Goal: Task Accomplishment & Management: Use online tool/utility

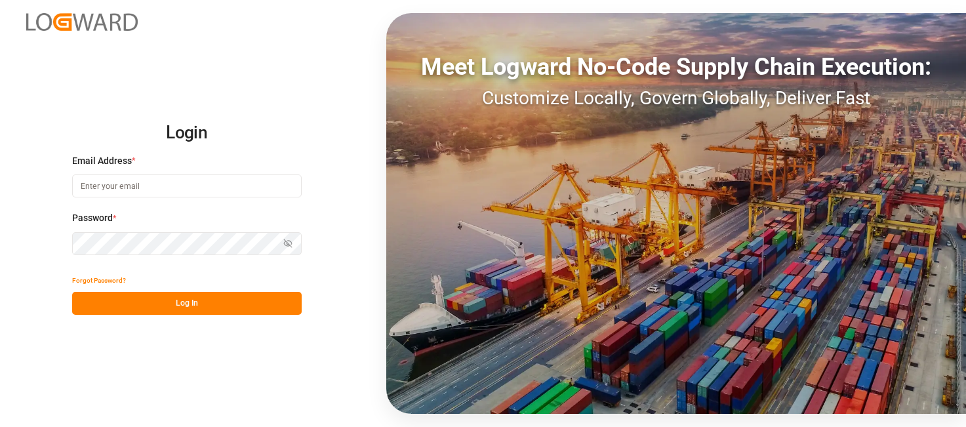
type input "[PERSON_NAME][EMAIL_ADDRESS][PERSON_NAME][DOMAIN_NAME]"
click at [196, 300] on button "Log In" at bounding box center [187, 303] width 230 height 23
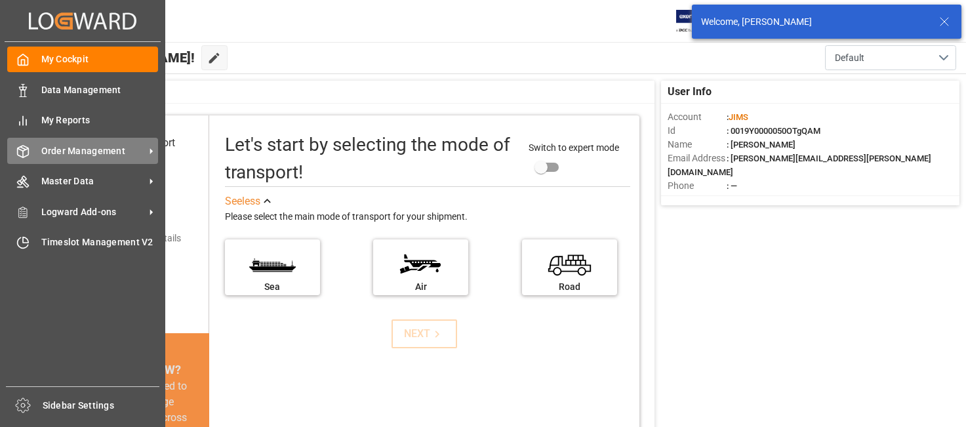
click at [83, 152] on span "Order Management" at bounding box center [93, 151] width 104 height 14
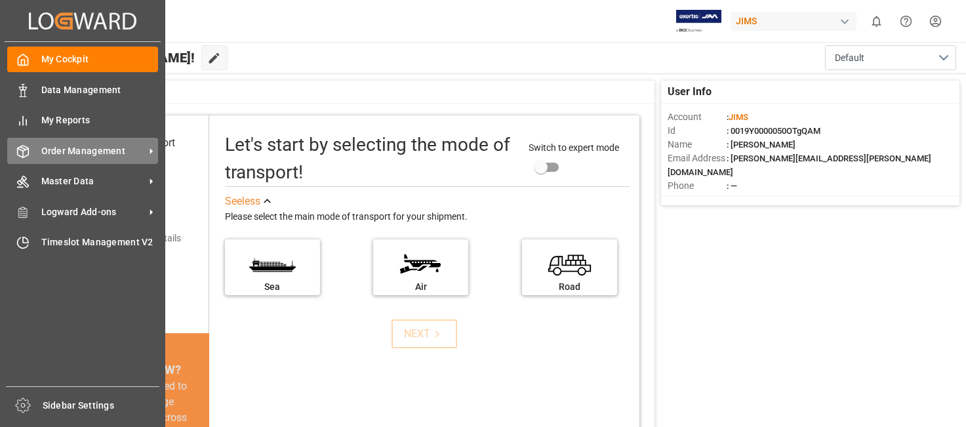
click at [99, 150] on span "Order Management" at bounding box center [93, 151] width 104 height 14
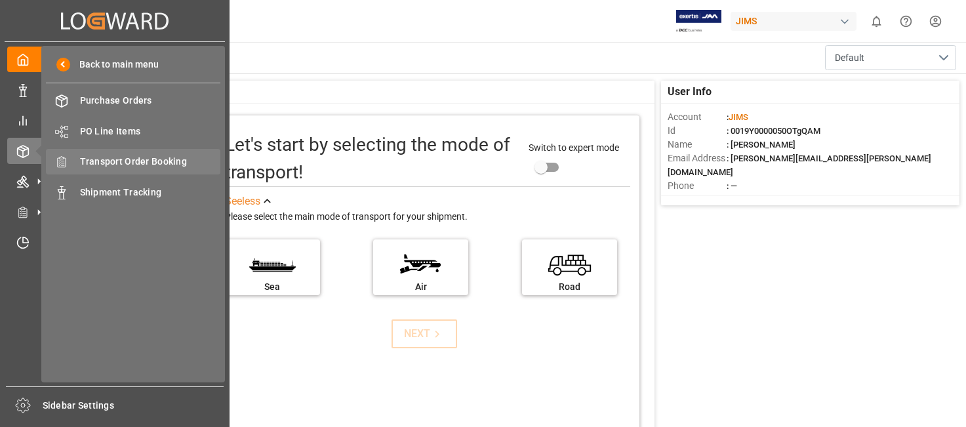
click at [176, 159] on span "Transport Order Booking" at bounding box center [150, 162] width 141 height 14
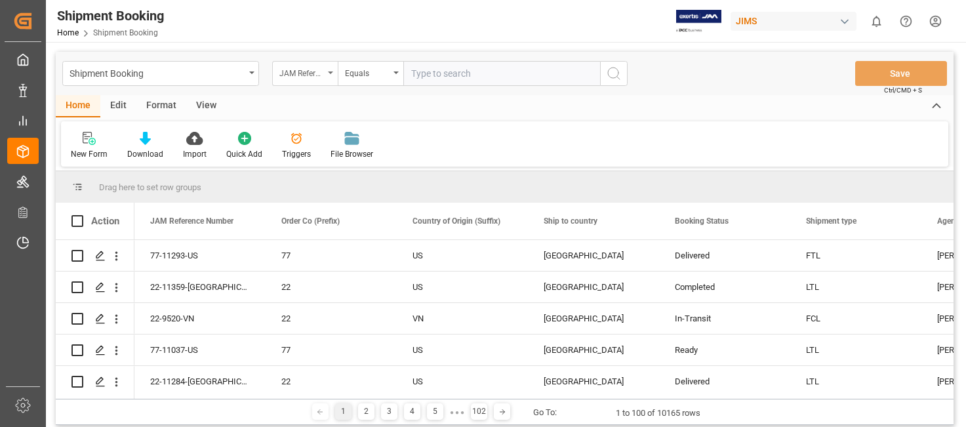
click at [331, 73] on icon "open menu" at bounding box center [330, 73] width 5 height 3
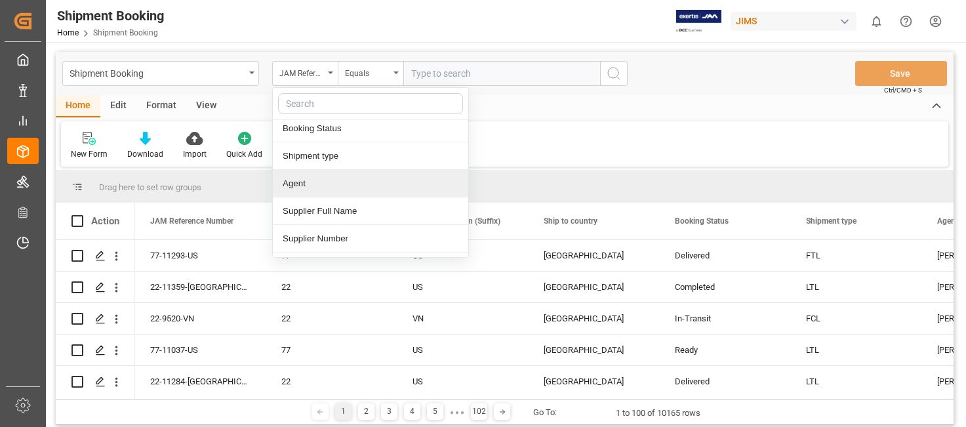
scroll to position [131, 0]
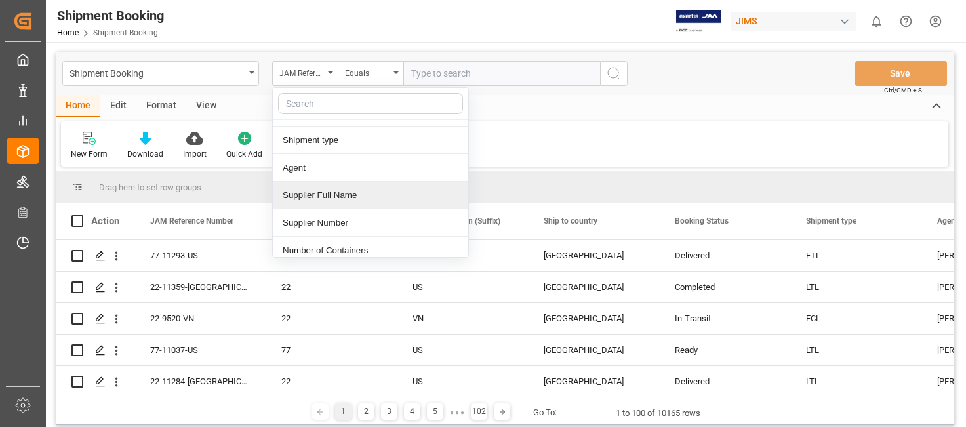
click at [359, 197] on div "Supplier Full Name" at bounding box center [371, 196] width 196 height 28
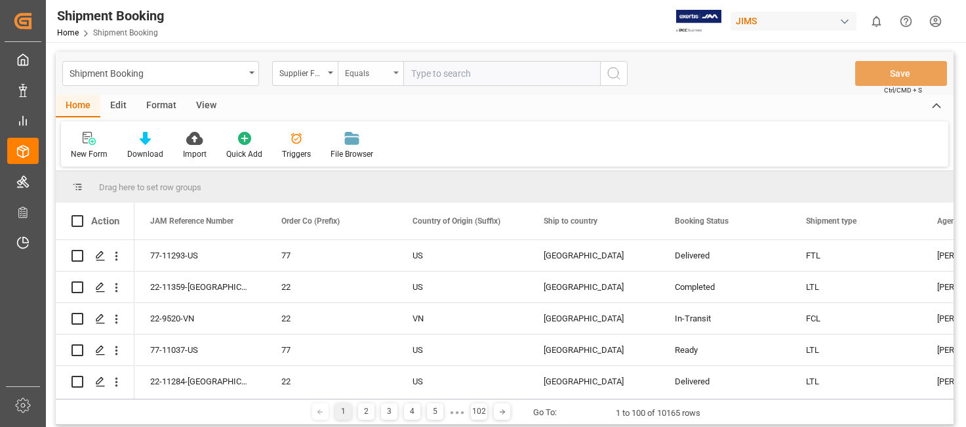
click at [395, 73] on icon "open menu" at bounding box center [396, 73] width 5 height 3
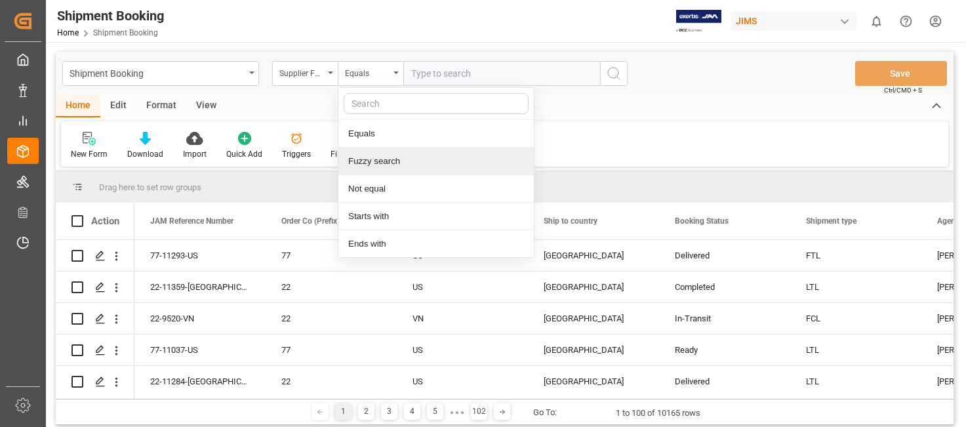
click at [377, 163] on div "Fuzzy search" at bounding box center [437, 162] width 196 height 28
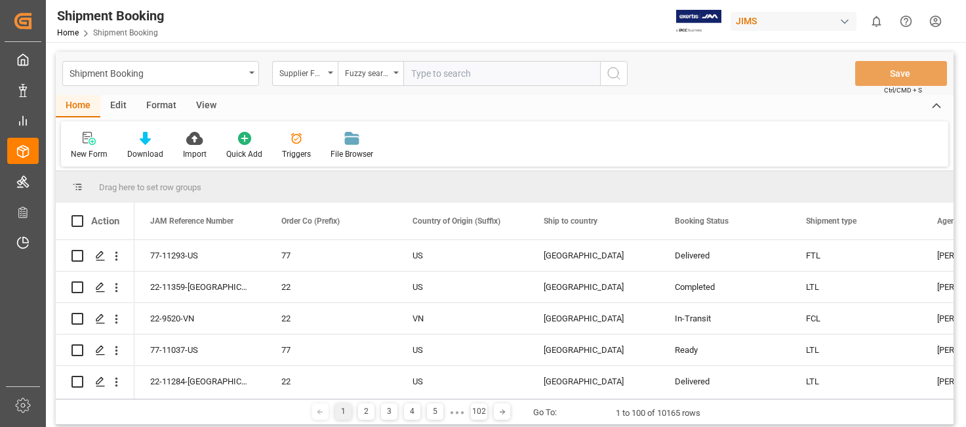
click at [421, 78] on input "text" at bounding box center [501, 73] width 197 height 25
type input "paragraph"
click at [617, 71] on icon "search button" at bounding box center [614, 74] width 16 height 16
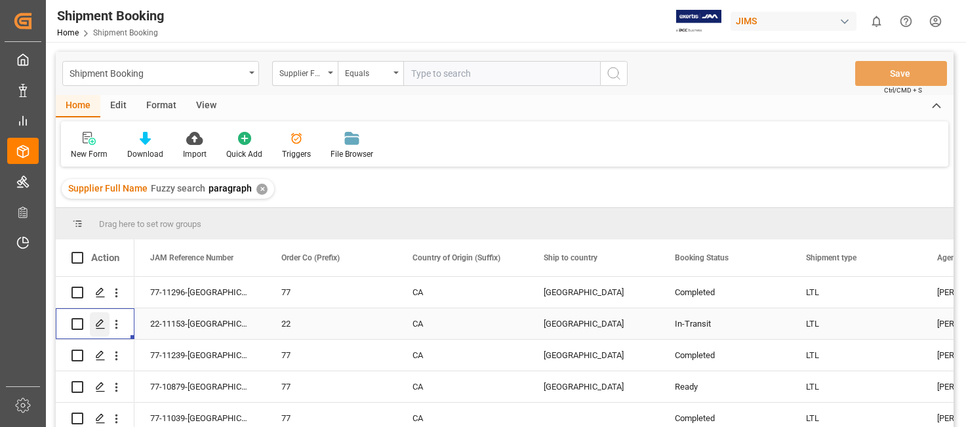
click at [99, 320] on icon "Press SPACE to select this row." at bounding box center [100, 324] width 10 height 10
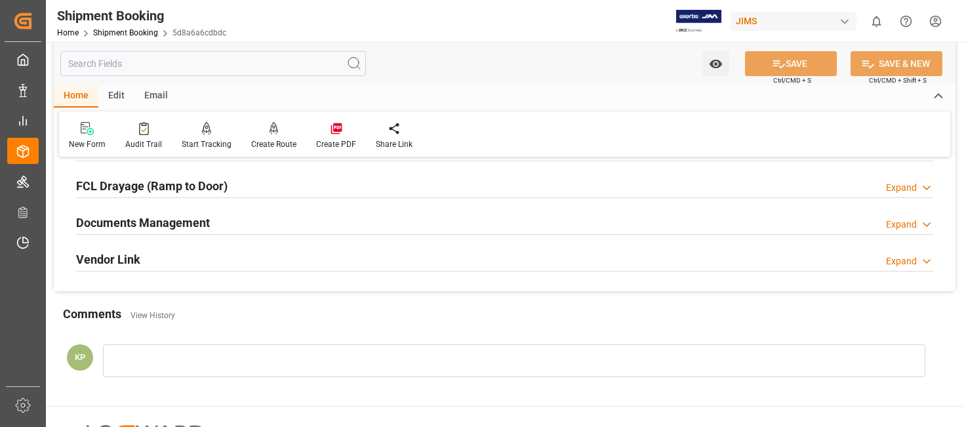
scroll to position [394, 0]
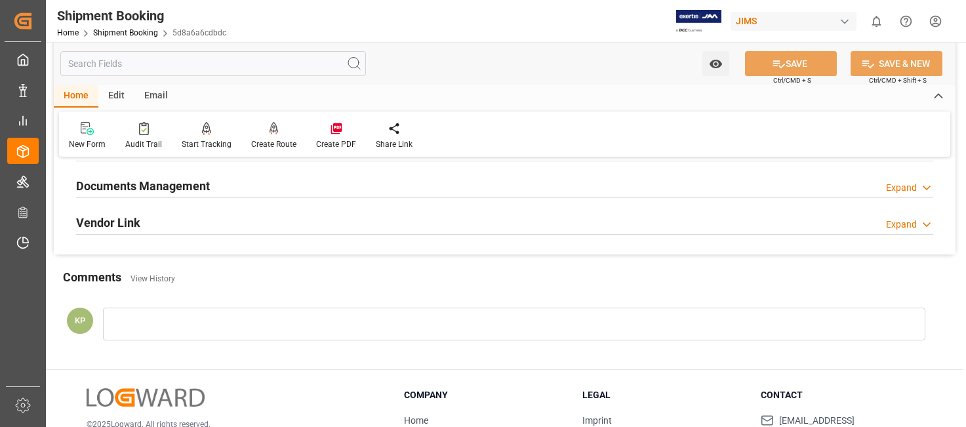
click at [908, 185] on div "Expand" at bounding box center [901, 188] width 31 height 14
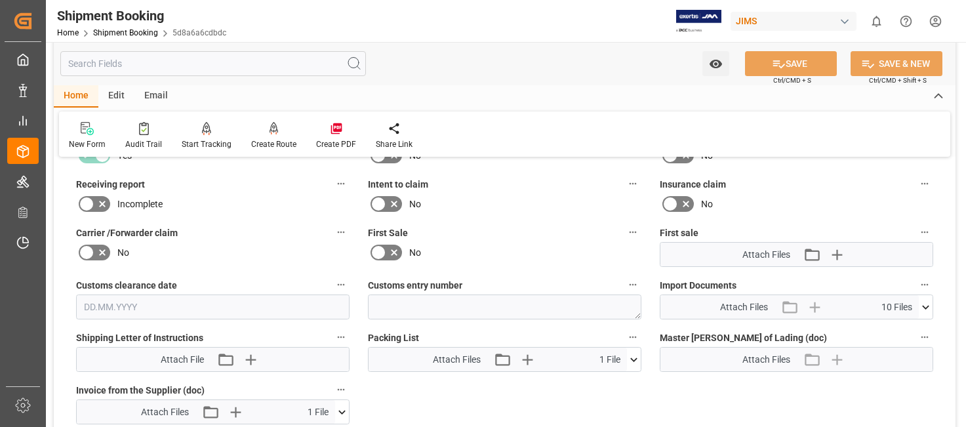
scroll to position [590, 0]
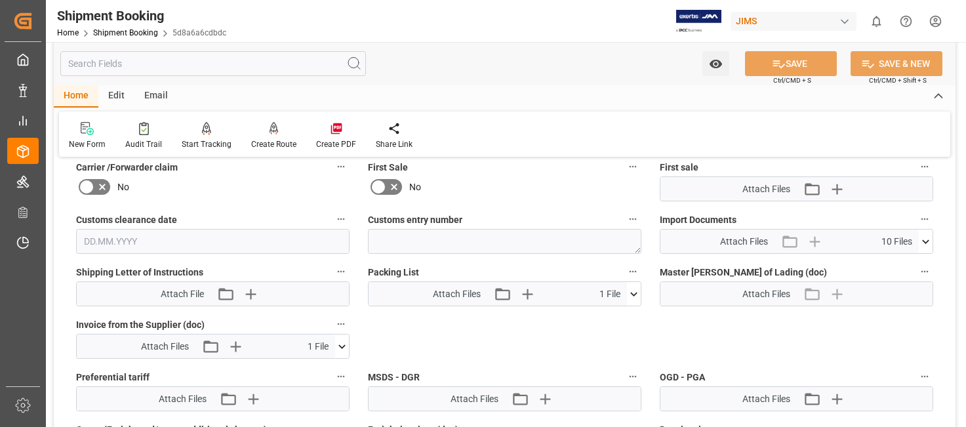
click at [340, 345] on icon at bounding box center [342, 346] width 7 height 4
click at [307, 375] on icon at bounding box center [307, 371] width 10 height 10
click at [307, 371] on icon at bounding box center [307, 371] width 10 height 10
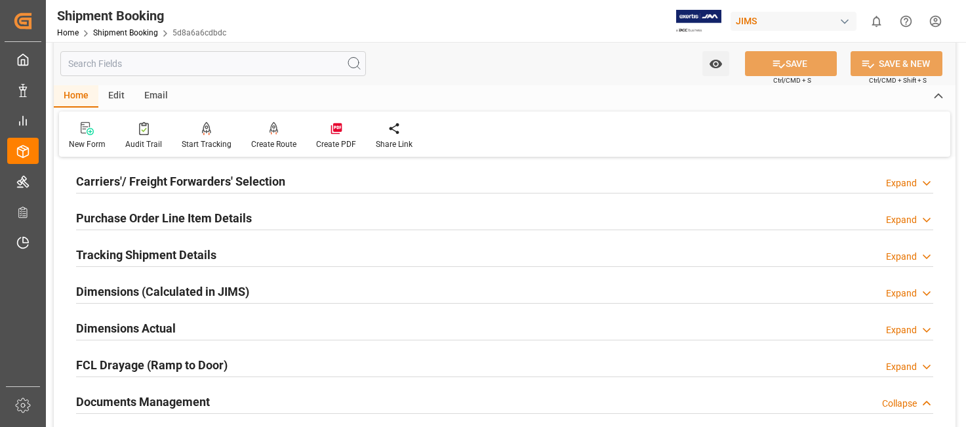
scroll to position [0, 0]
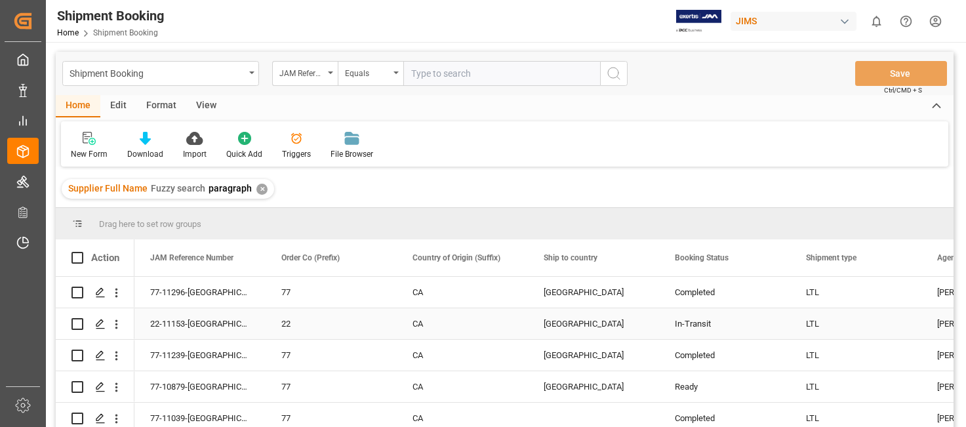
click at [77, 323] on input "Press Space to toggle row selection (unchecked)" at bounding box center [78, 324] width 12 height 12
checkbox input "true"
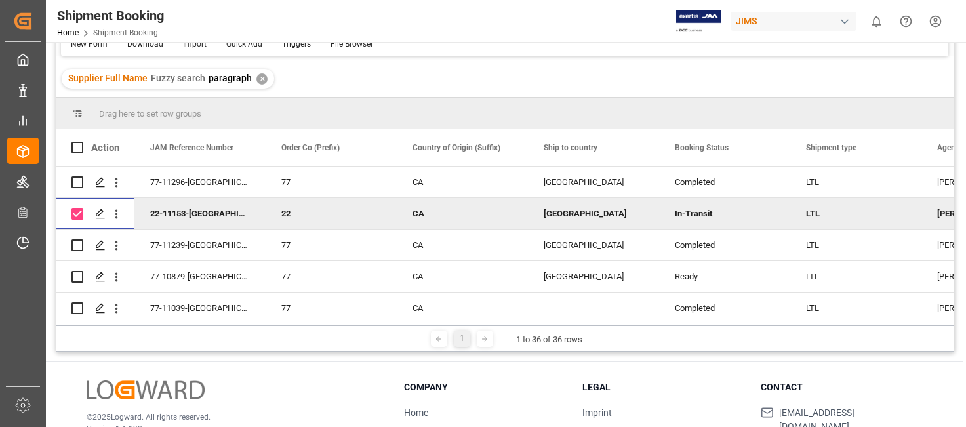
scroll to position [194, 0]
